Goal: Information Seeking & Learning: Learn about a topic

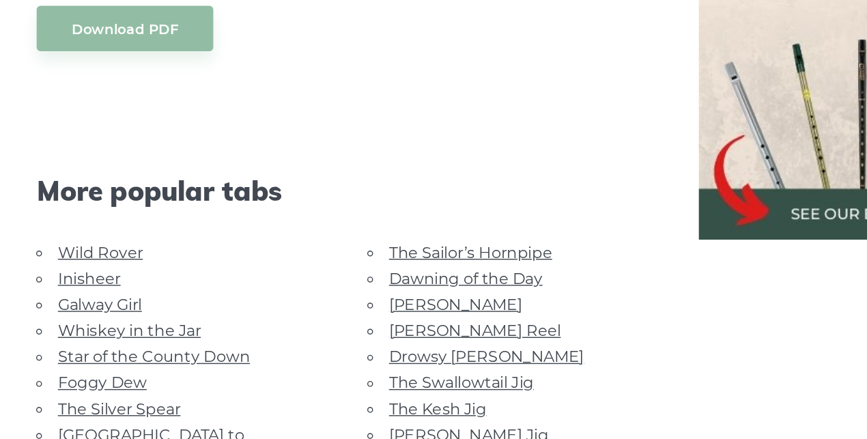
click at [126, 332] on link "Inisheer" at bounding box center [119, 325] width 44 height 13
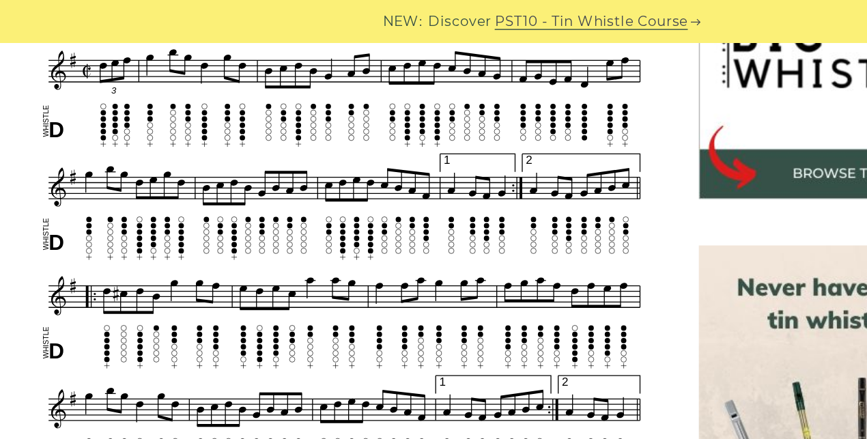
scroll to position [252, 0]
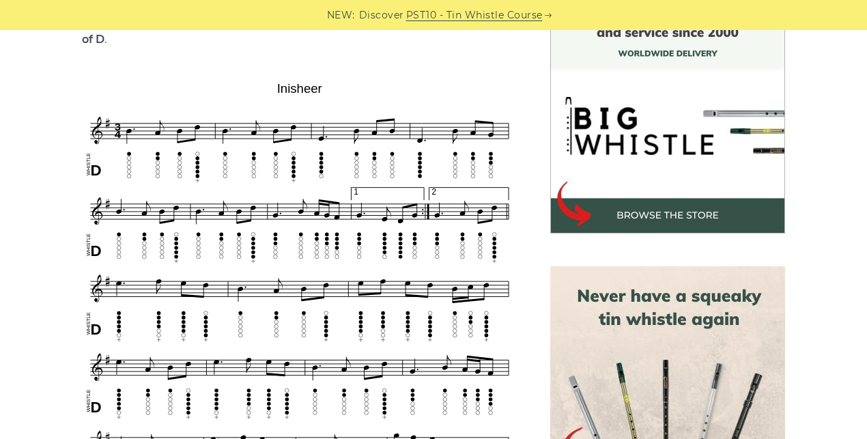
scroll to position [395, 0]
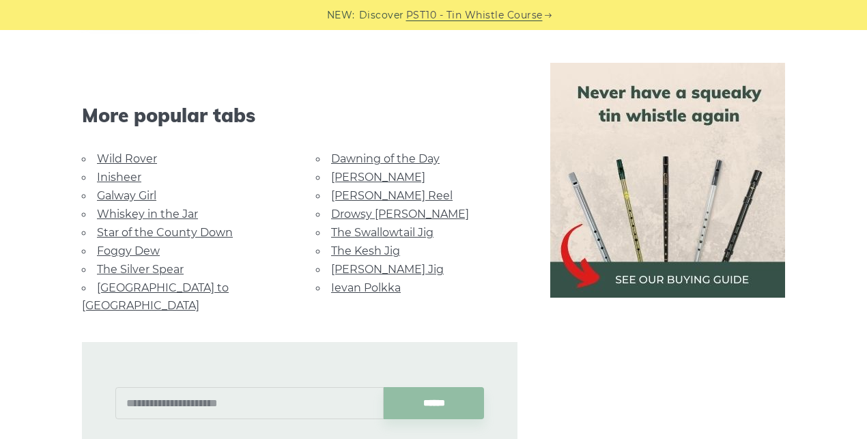
scroll to position [902, 0]
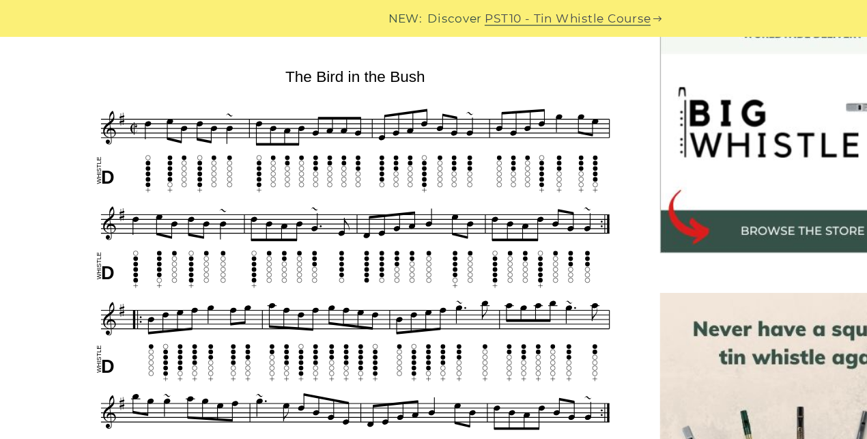
scroll to position [413, 0]
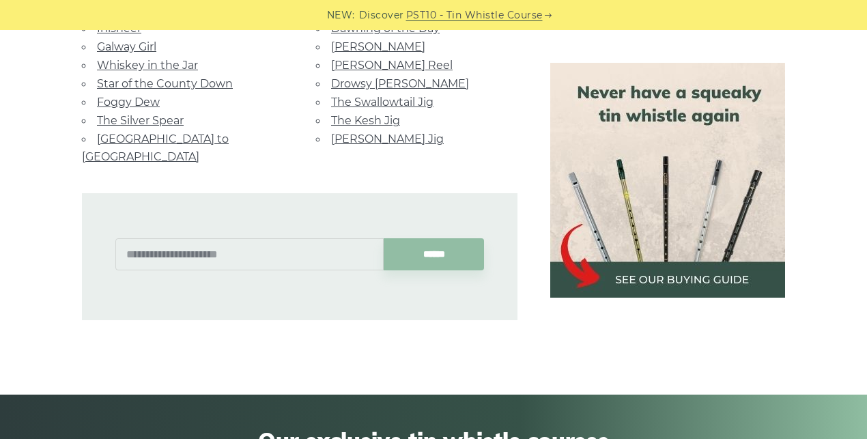
scroll to position [1028, 0]
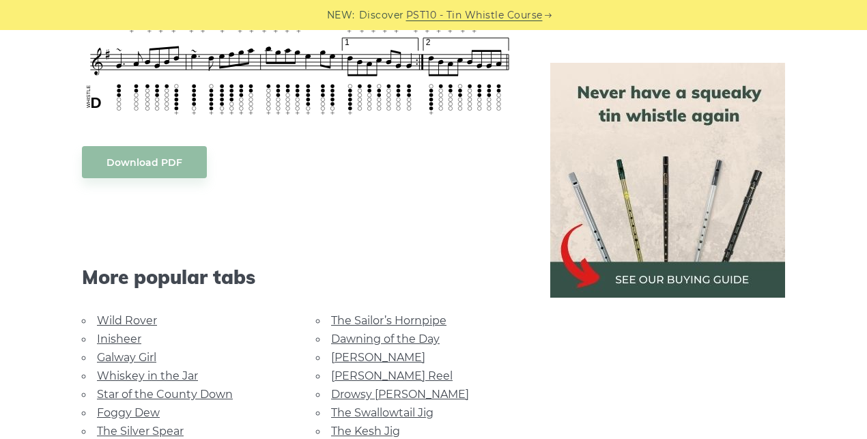
scroll to position [849, 0]
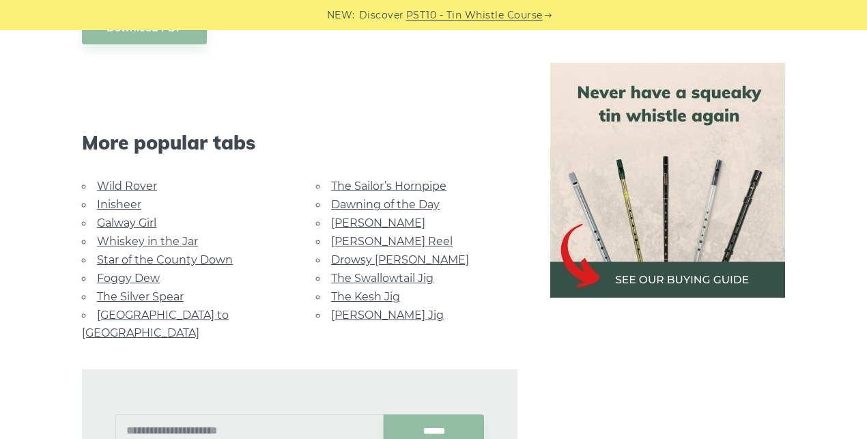
scroll to position [1241, 0]
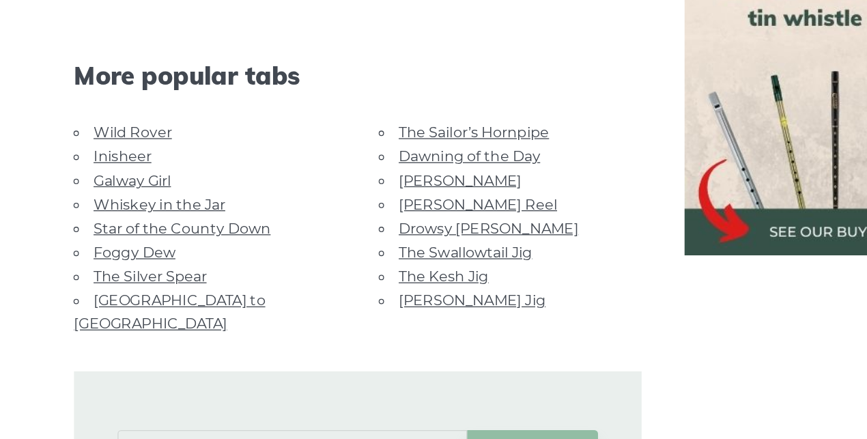
scroll to position [1463, 0]
